Goal: Information Seeking & Learning: Learn about a topic

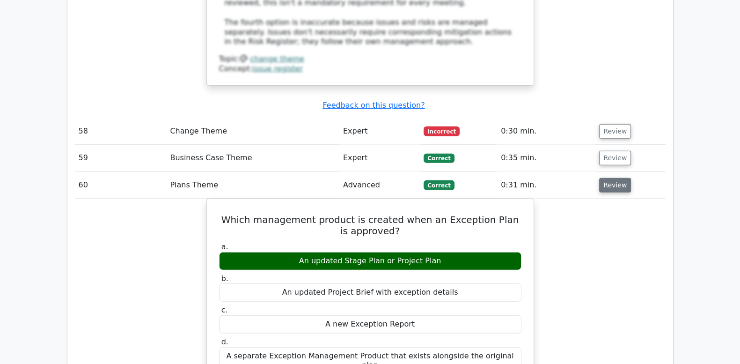
scroll to position [3275, 0]
click at [606, 178] on button "Review" at bounding box center [615, 185] width 32 height 15
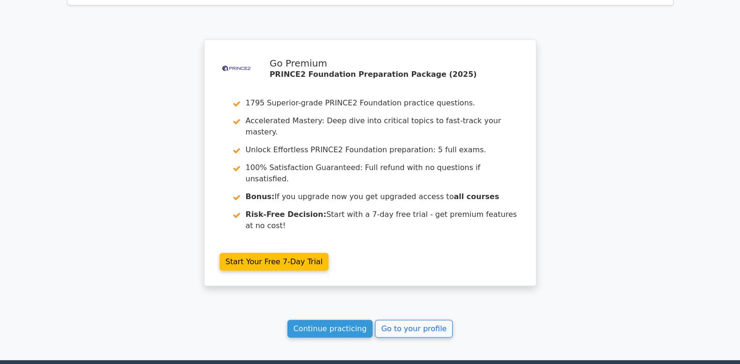
scroll to position [3490, 0]
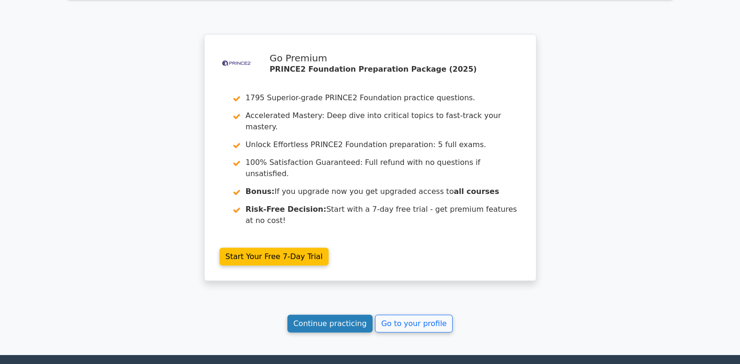
click at [361, 314] on link "Continue practicing" at bounding box center [330, 323] width 86 height 18
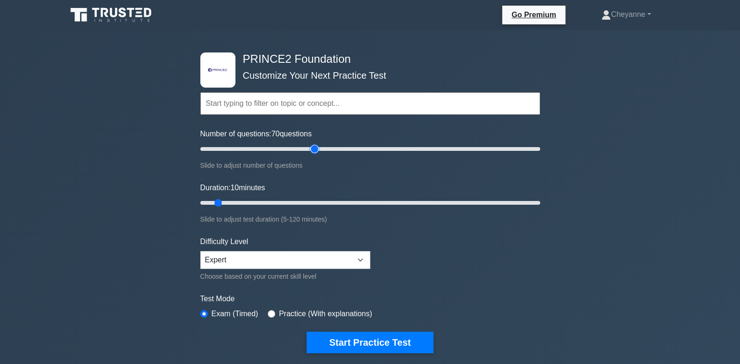
click at [312, 150] on input "Number of questions: 70 questions" at bounding box center [370, 148] width 340 height 11
click at [304, 150] on input "Number of questions: 70 questions" at bounding box center [370, 148] width 340 height 11
type input "60"
click at [297, 148] on input "Number of questions: 65 questions" at bounding box center [370, 148] width 340 height 11
click at [306, 201] on input "Duration: 40 minutes" at bounding box center [370, 202] width 340 height 11
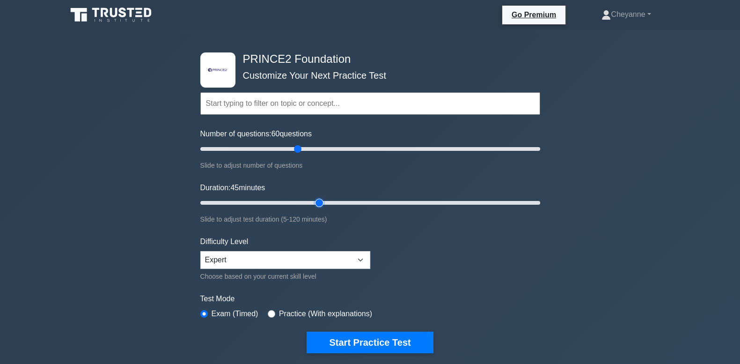
click at [315, 201] on input "Duration: 45 minutes" at bounding box center [370, 202] width 340 height 11
click at [326, 202] on input "Duration: 45 minutes" at bounding box center [370, 202] width 340 height 11
click at [342, 200] on input "Duration: 55 minutes" at bounding box center [370, 202] width 340 height 11
click at [355, 200] on input "Duration: 55 minutes" at bounding box center [370, 202] width 340 height 11
type input "60"
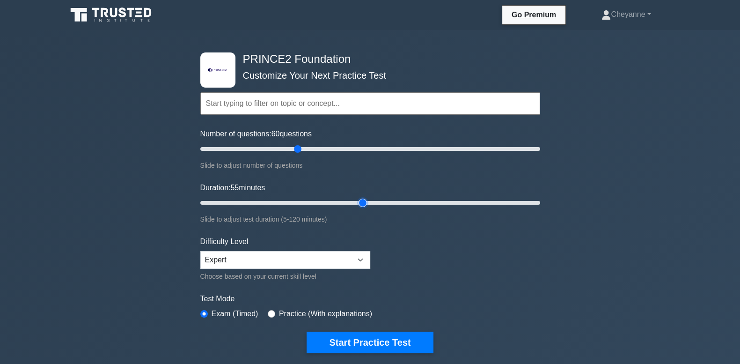
click at [364, 203] on input "Duration: 55 minutes" at bounding box center [370, 202] width 340 height 11
